Goal: Task Accomplishment & Management: Complete application form

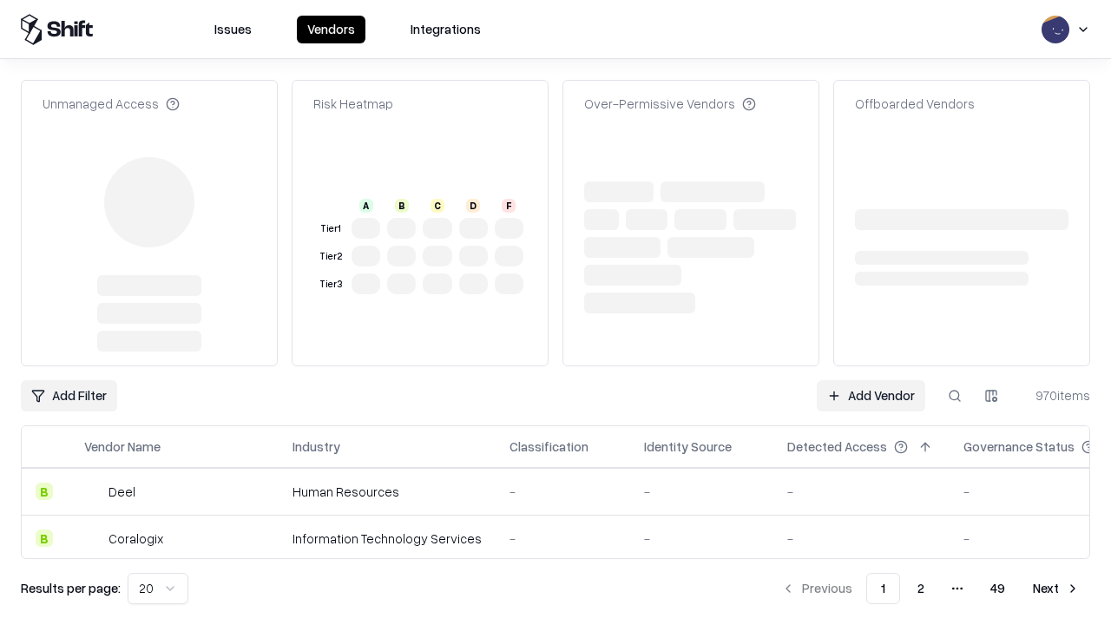
click at [871, 380] on link "Add Vendor" at bounding box center [871, 395] width 109 height 31
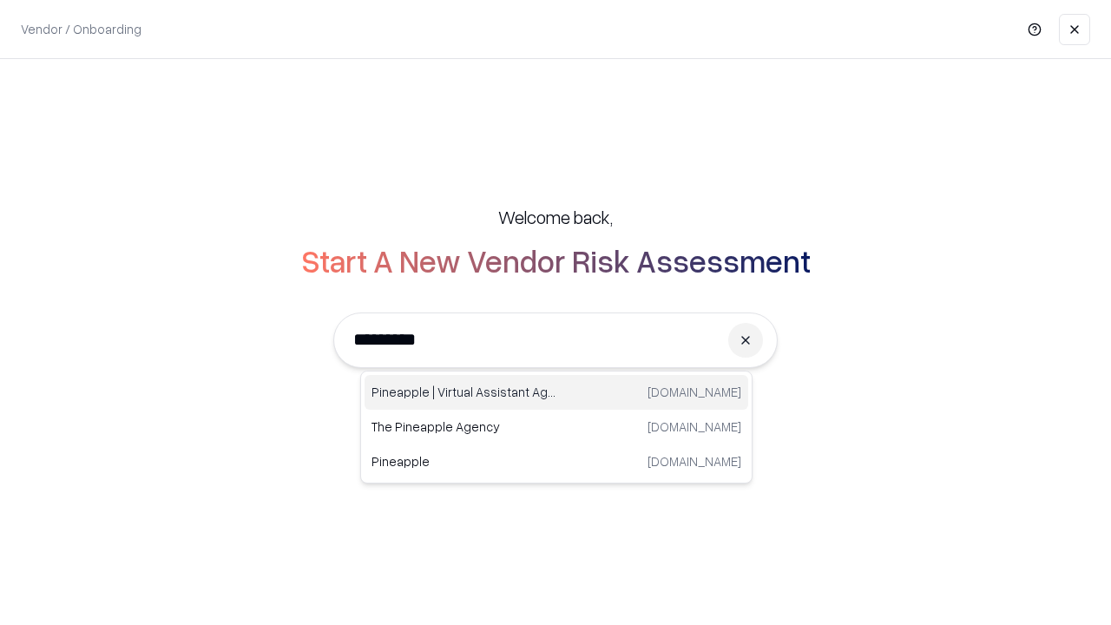
click at [556, 392] on div "Pineapple | Virtual Assistant Agency trypineapple.com" at bounding box center [557, 392] width 384 height 35
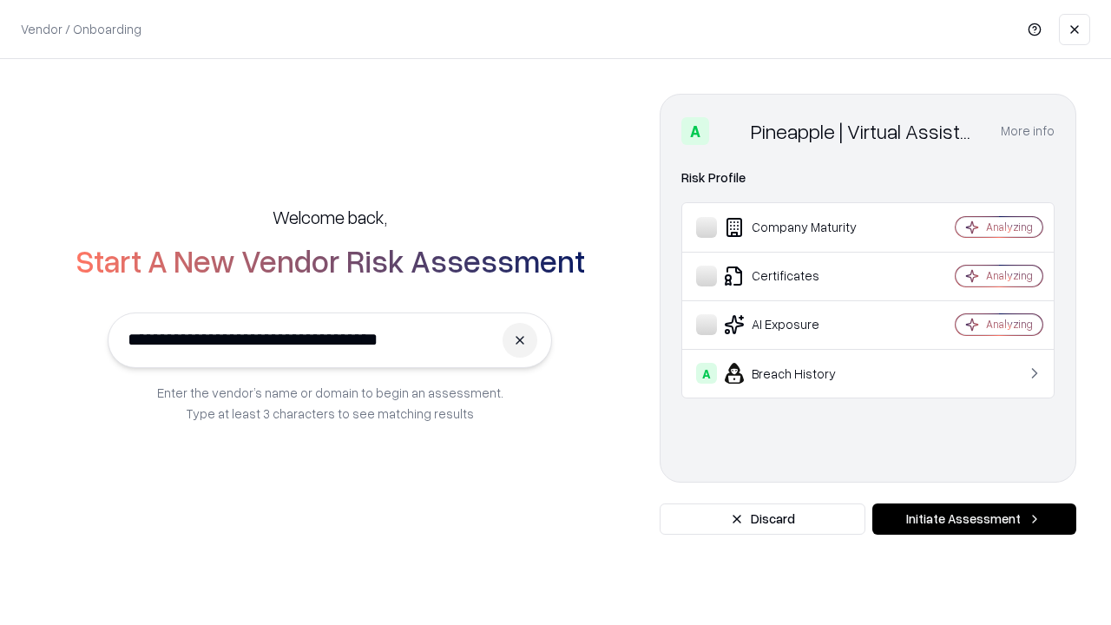
type input "**********"
click at [974, 519] on button "Initiate Assessment" at bounding box center [974, 518] width 204 height 31
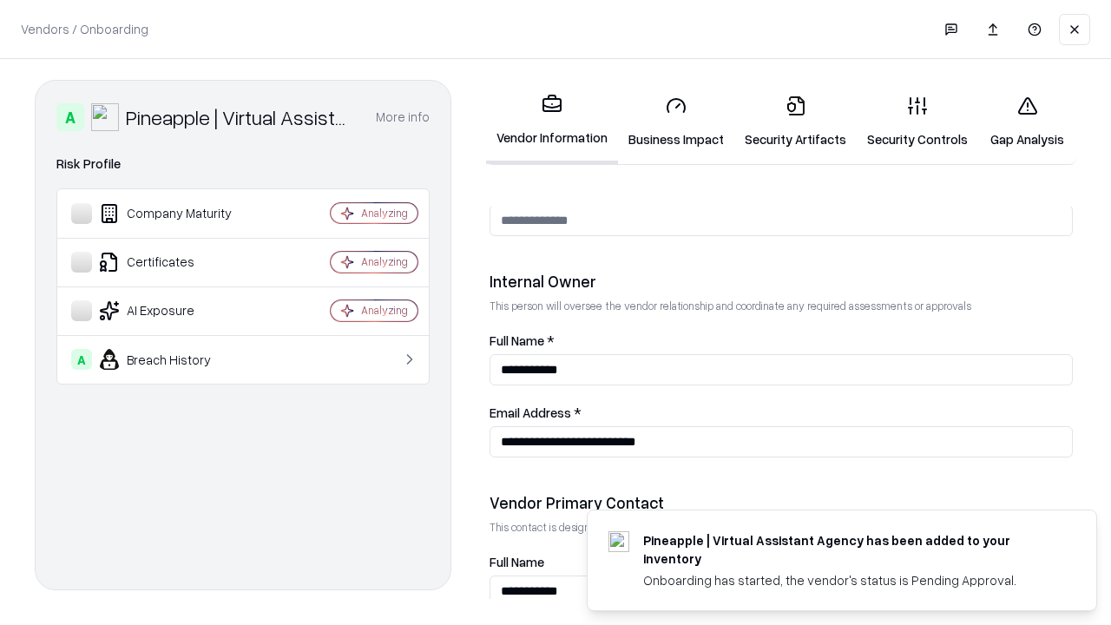
scroll to position [899, 0]
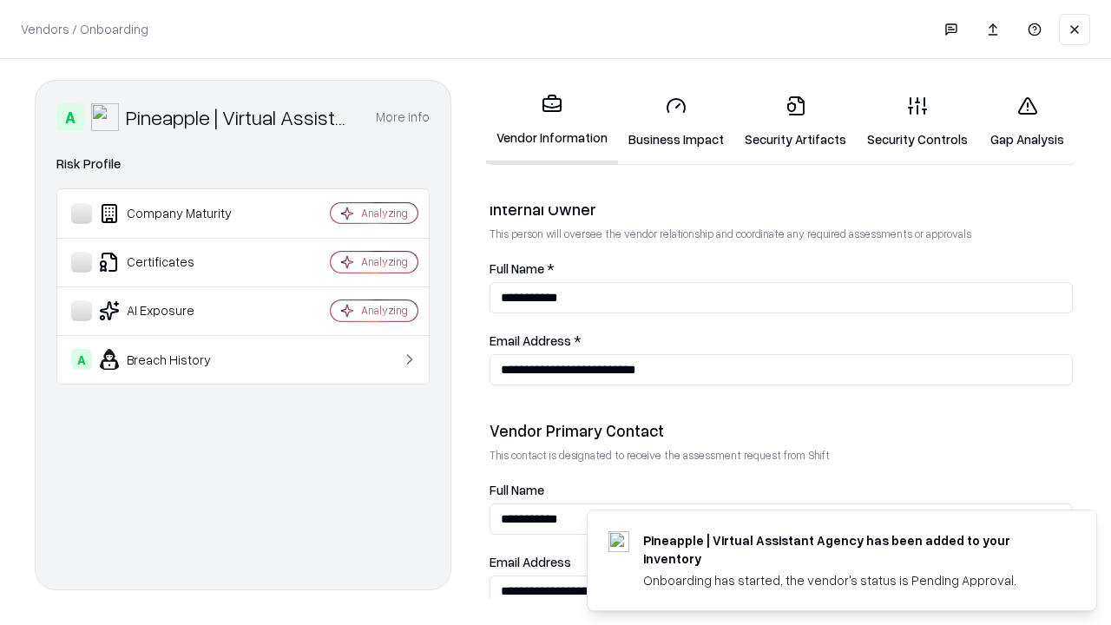
click at [676, 122] on link "Business Impact" at bounding box center [676, 122] width 116 height 81
click at [795, 122] on link "Security Artifacts" at bounding box center [795, 122] width 122 height 81
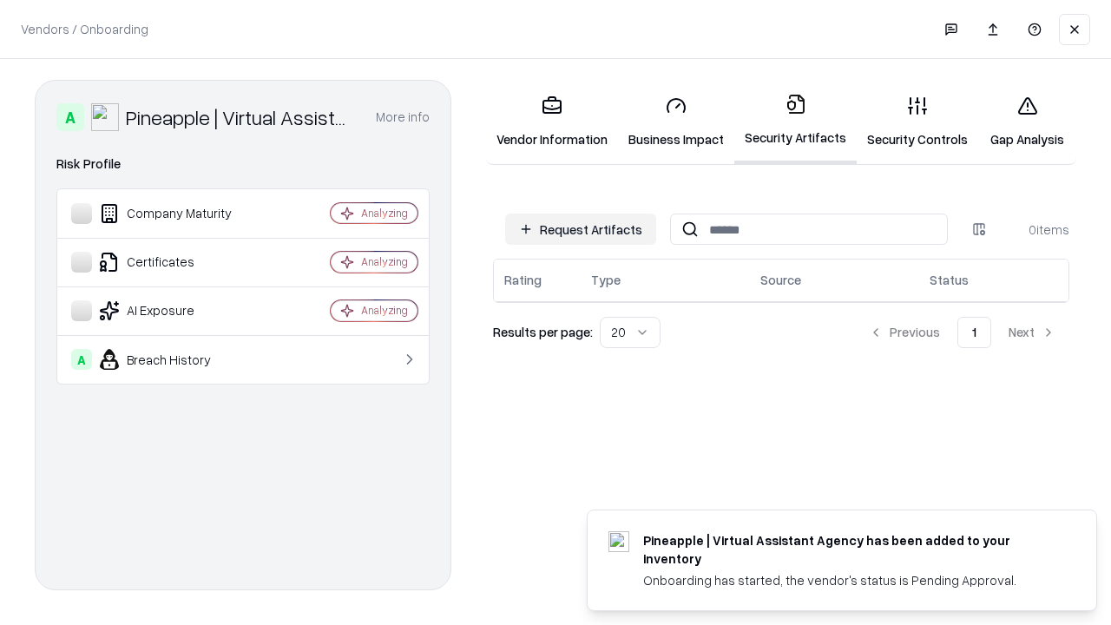
click at [581, 229] on button "Request Artifacts" at bounding box center [580, 229] width 151 height 31
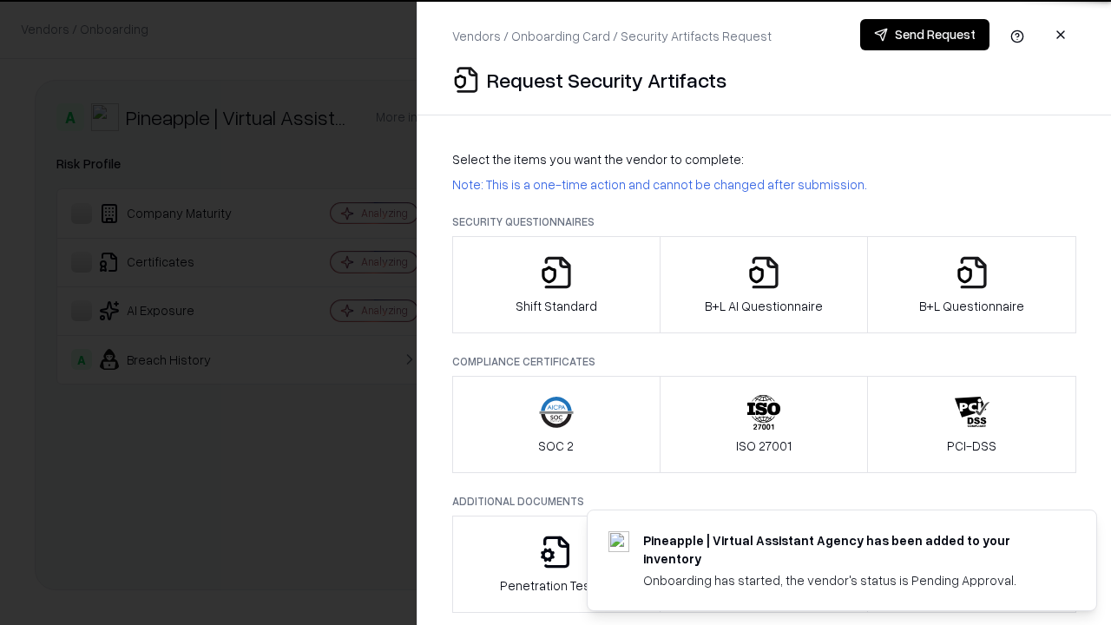
click at [556, 285] on icon "button" at bounding box center [556, 272] width 35 height 35
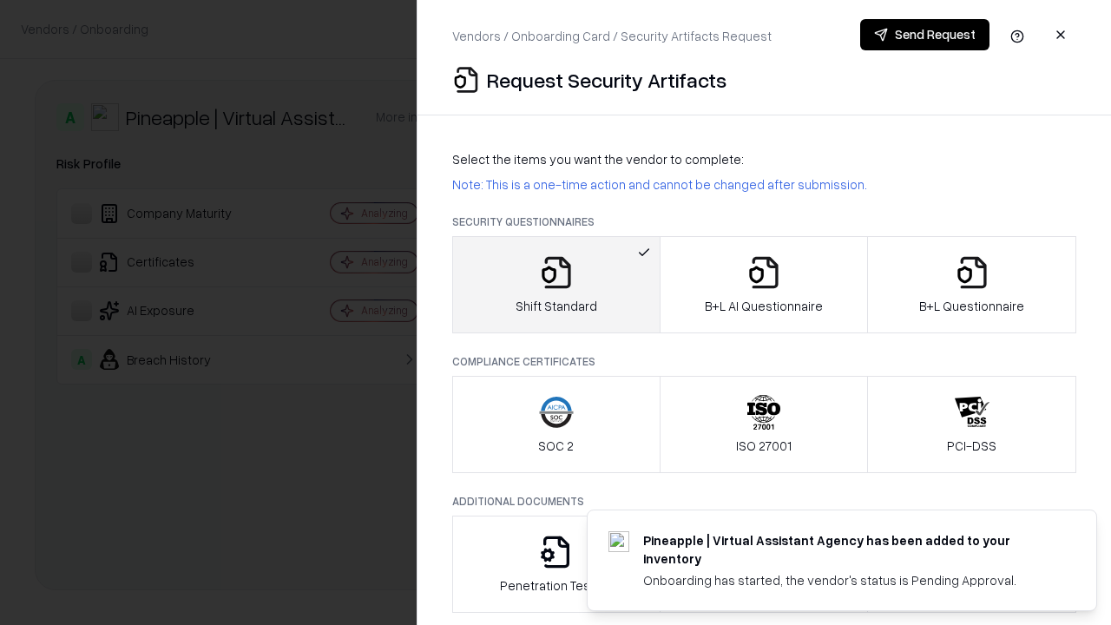
click at [925, 35] on button "Send Request" at bounding box center [924, 34] width 129 height 31
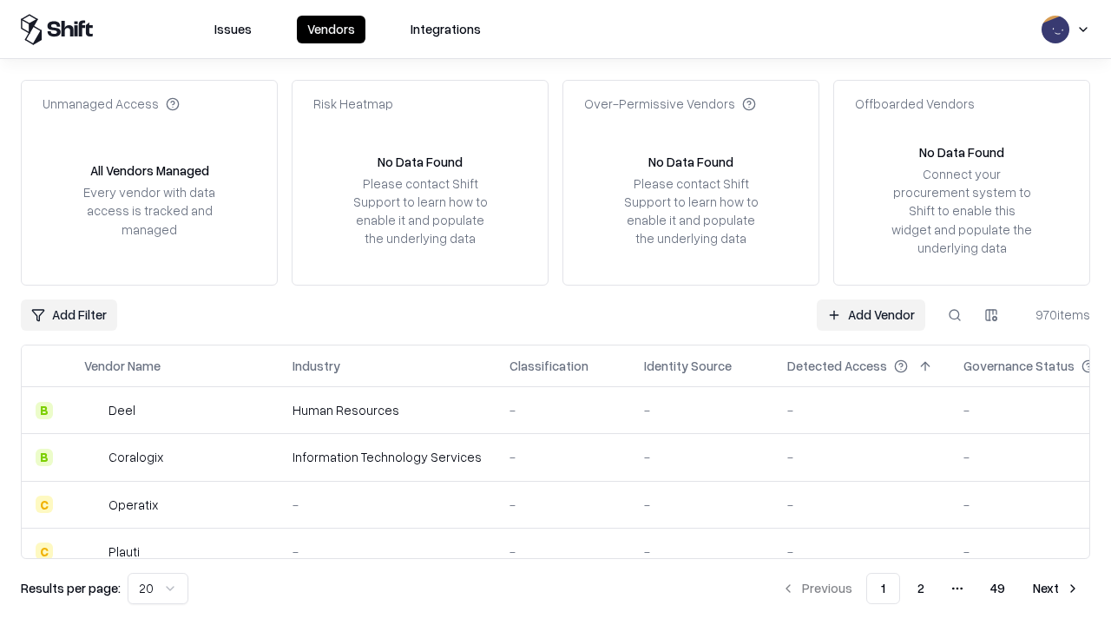
click at [955, 314] on button at bounding box center [954, 314] width 31 height 31
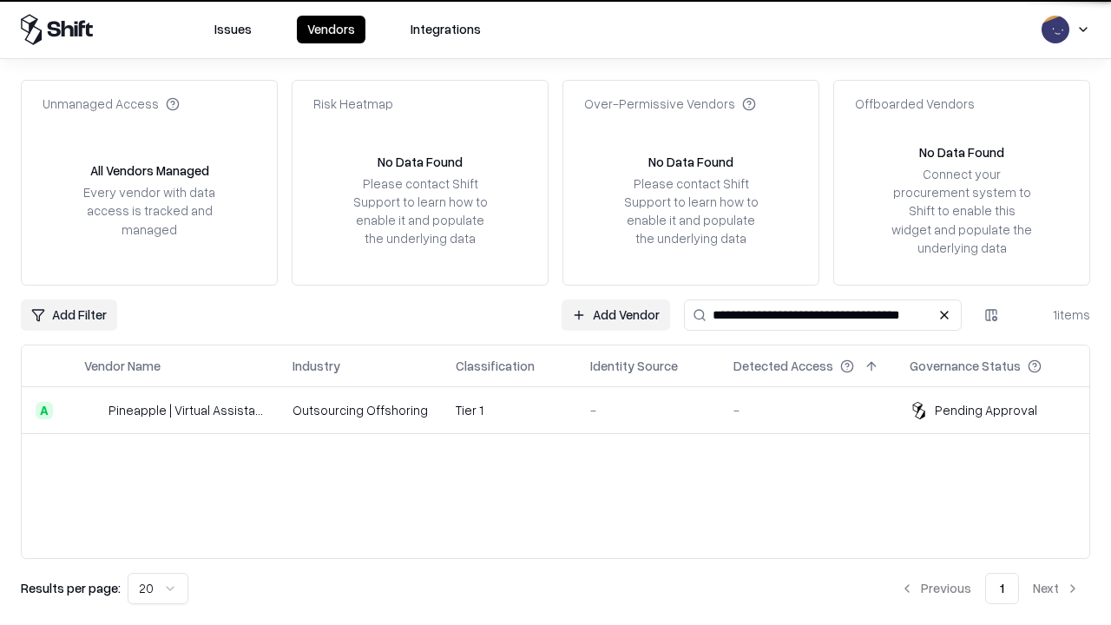
type input "**********"
click at [566, 410] on td "Tier 1" at bounding box center [509, 410] width 135 height 47
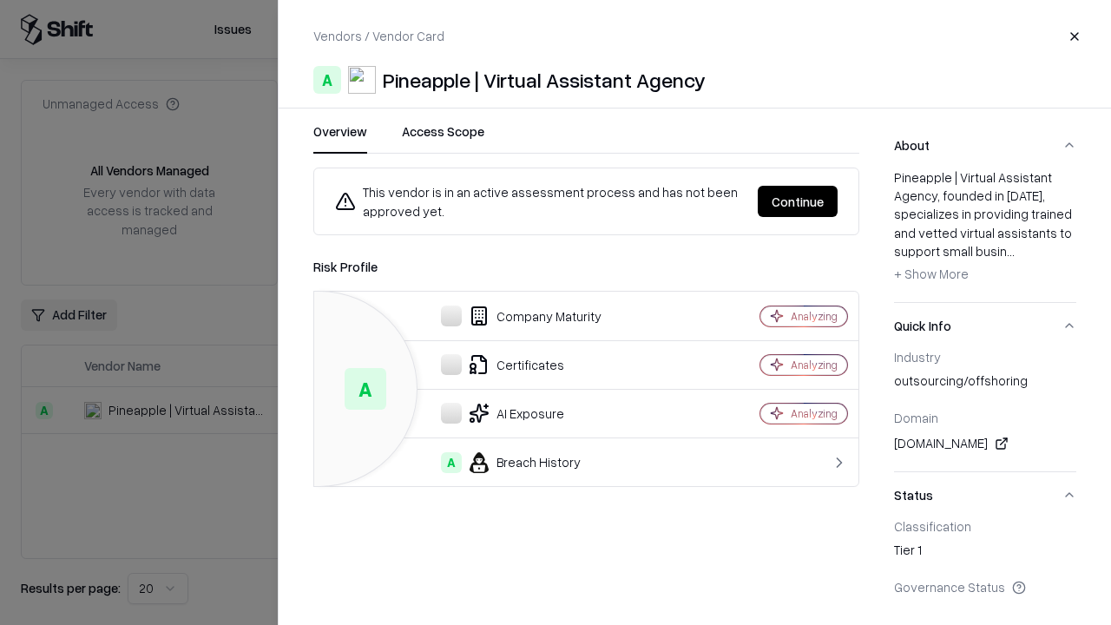
click at [798, 201] on button "Continue" at bounding box center [798, 201] width 80 height 31
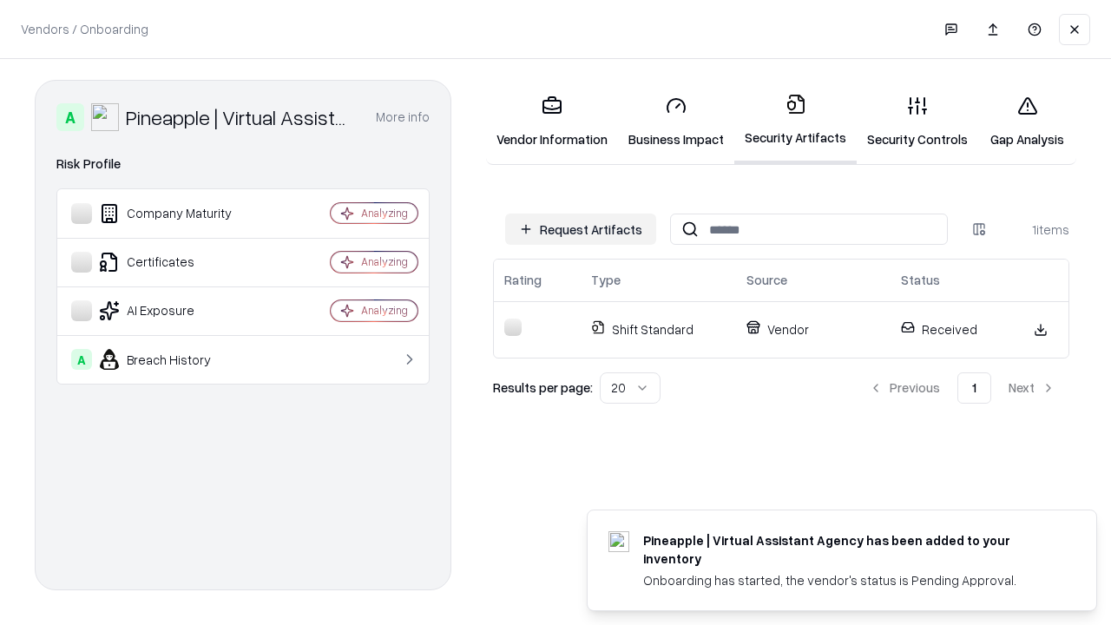
click at [918, 122] on link "Security Controls" at bounding box center [918, 122] width 122 height 81
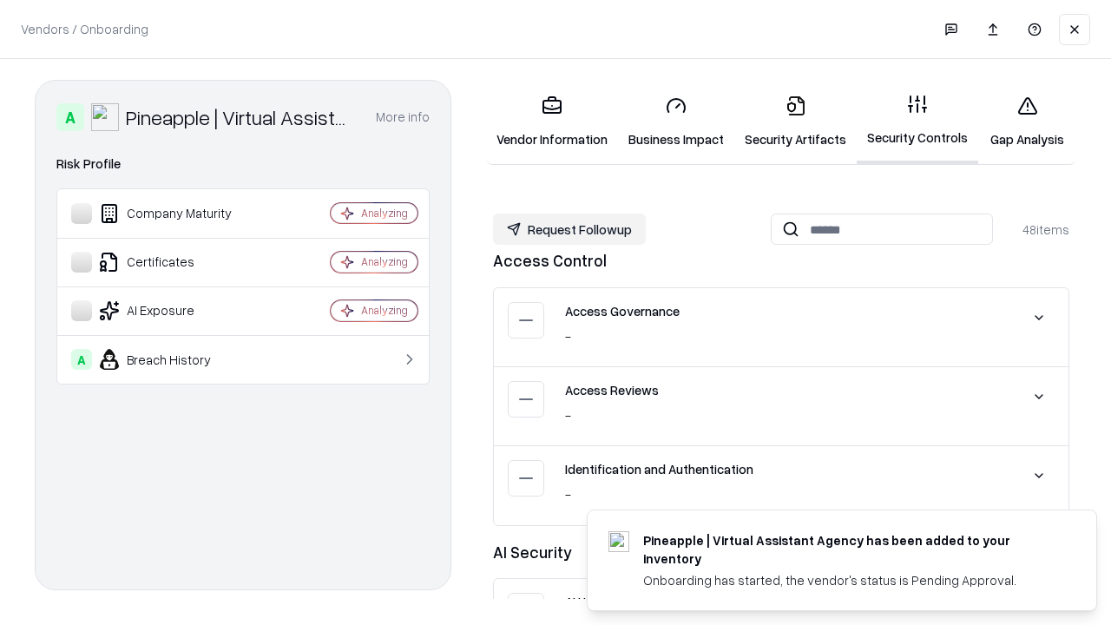
click at [569, 228] on button "Request Followup" at bounding box center [569, 229] width 153 height 31
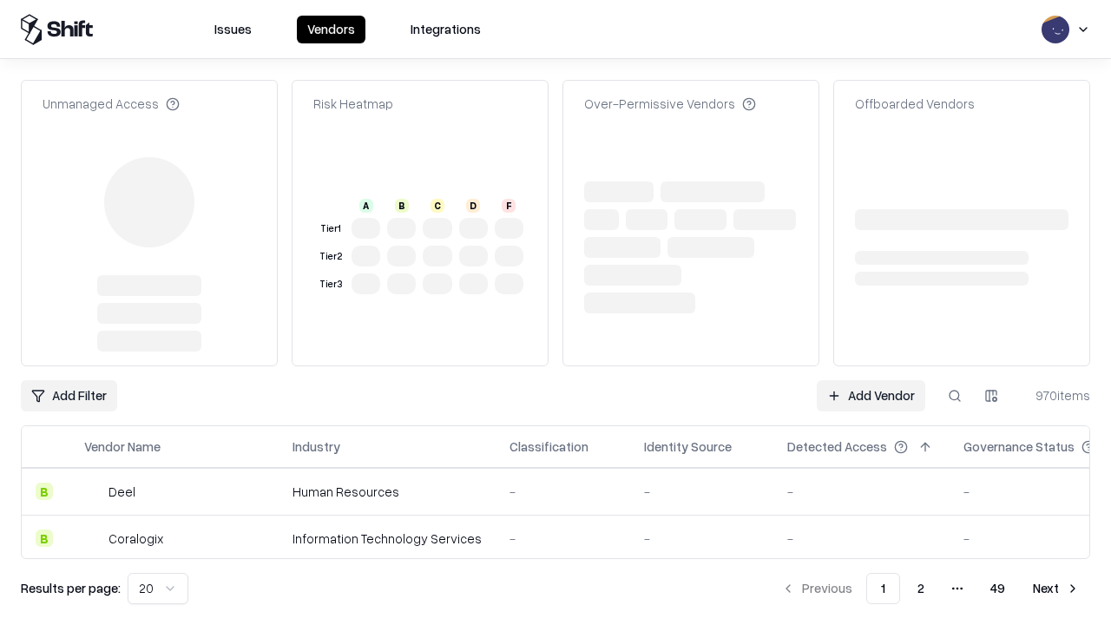
click at [871, 380] on link "Add Vendor" at bounding box center [871, 395] width 109 height 31
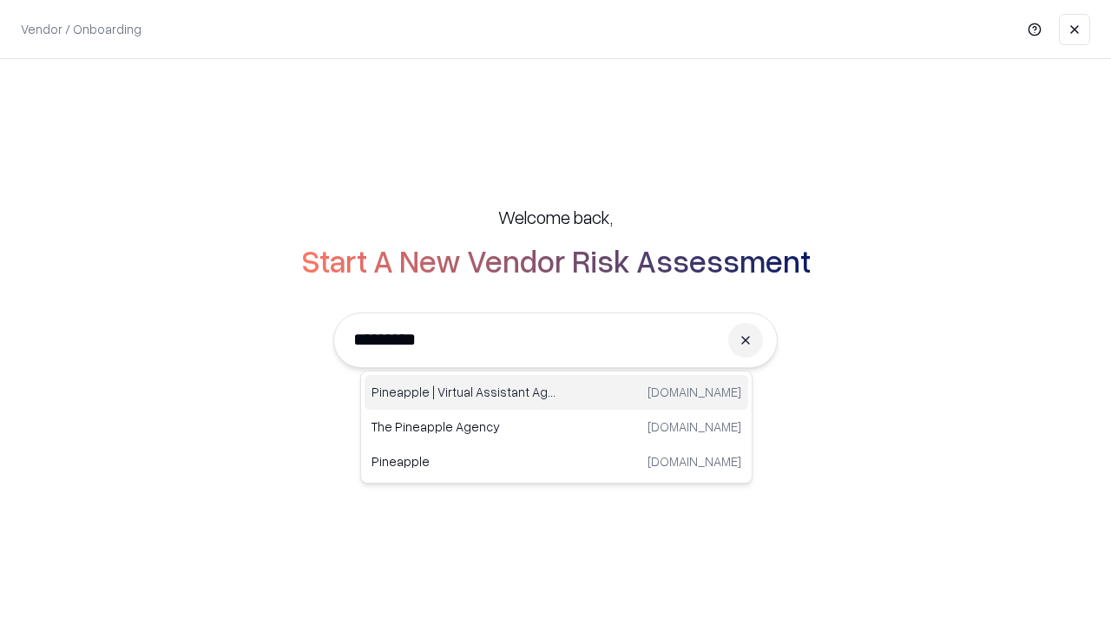
click at [556, 392] on div "Pineapple | Virtual Assistant Agency trypineapple.com" at bounding box center [557, 392] width 384 height 35
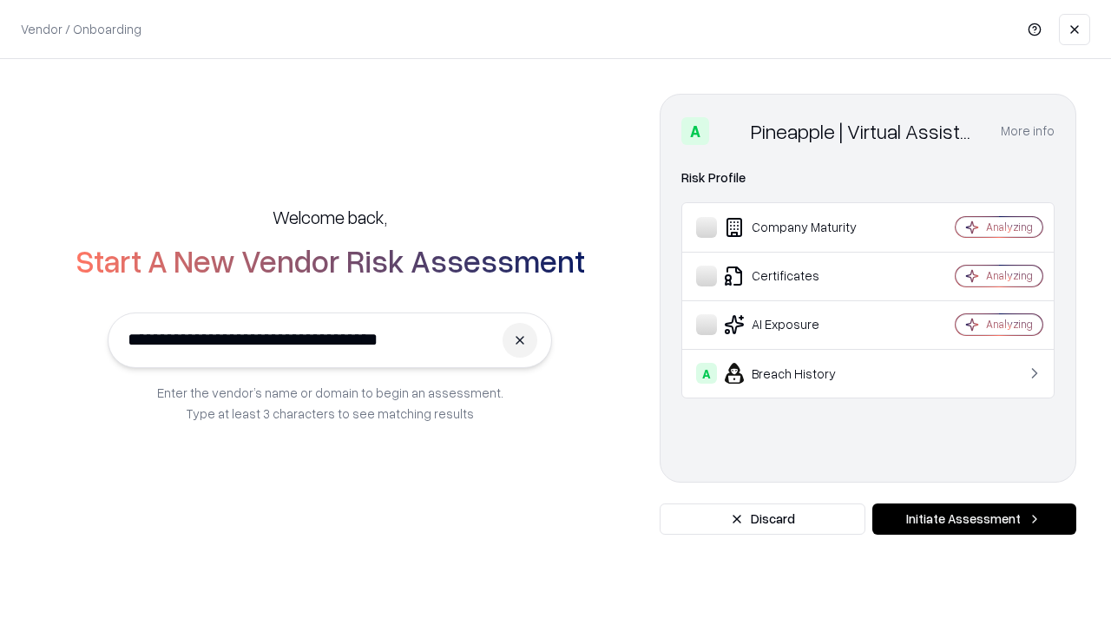
type input "**********"
click at [974, 519] on button "Initiate Assessment" at bounding box center [974, 518] width 204 height 31
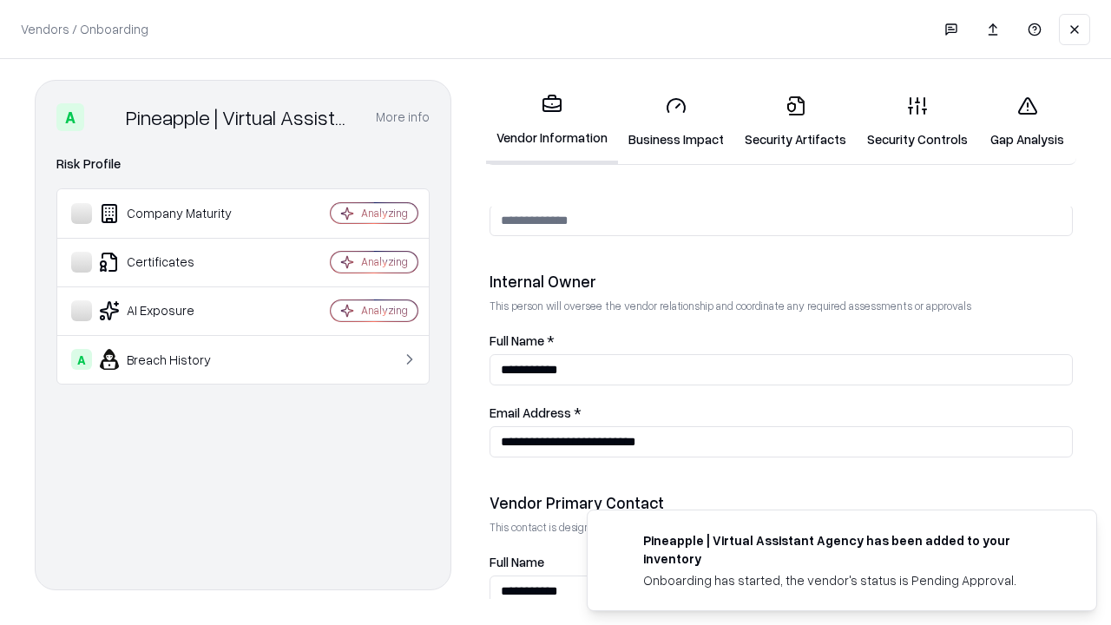
scroll to position [899, 0]
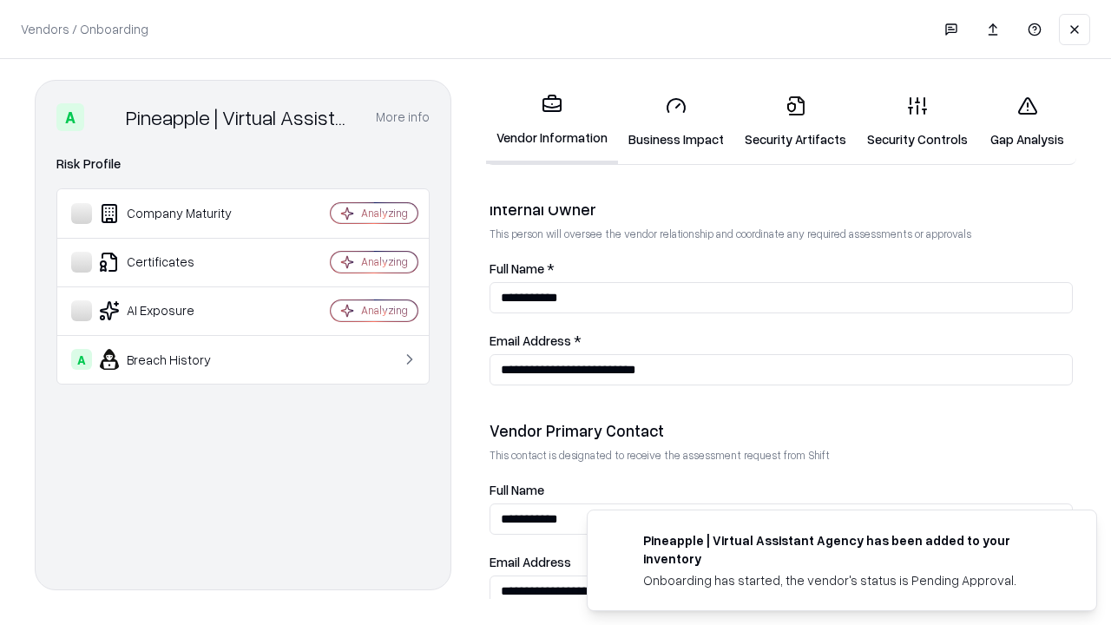
click at [1027, 122] on link "Gap Analysis" at bounding box center [1027, 122] width 98 height 81
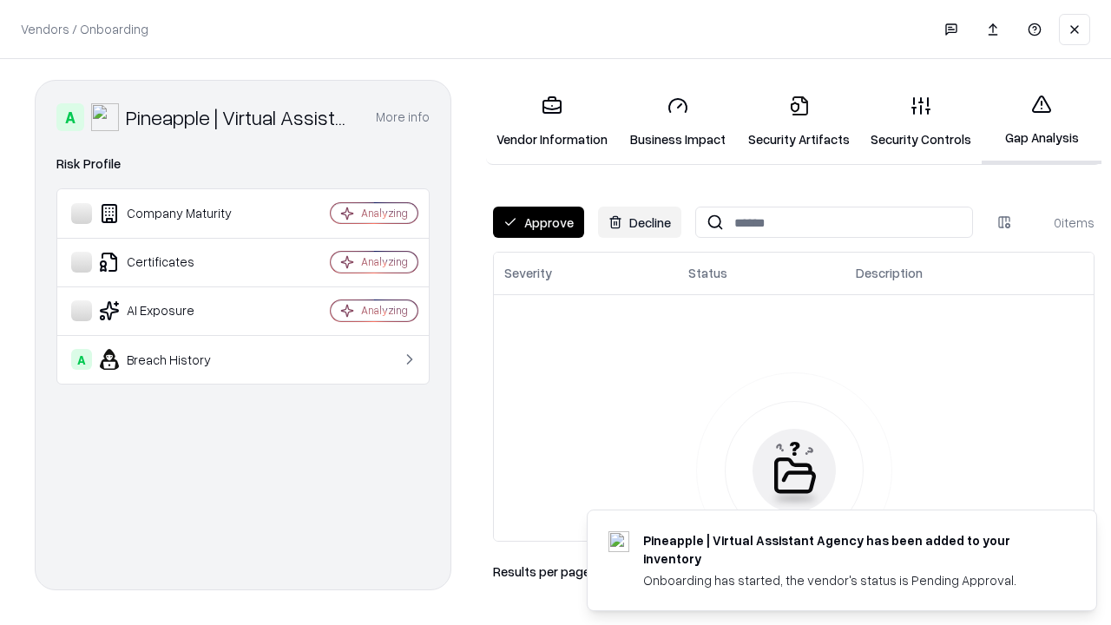
click at [538, 222] on button "Approve" at bounding box center [538, 222] width 91 height 31
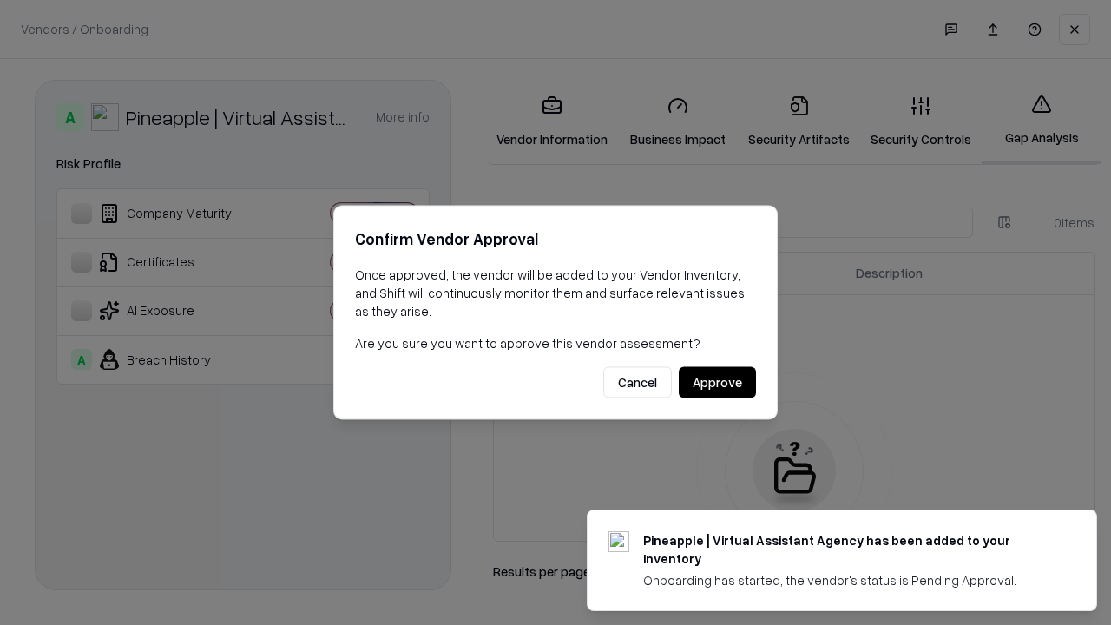
click at [717, 382] on button "Approve" at bounding box center [717, 382] width 77 height 31
